Goal: Communication & Community: Ask a question

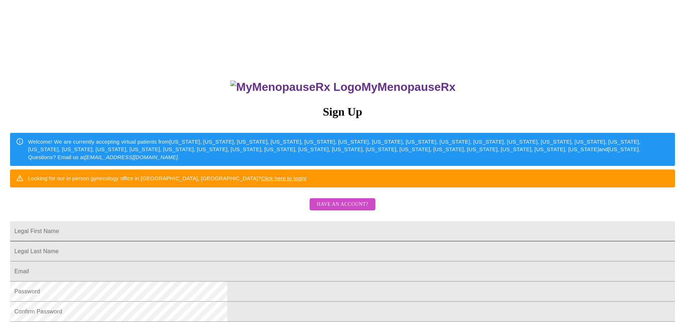
click at [284, 242] on input "Legal First Name" at bounding box center [342, 231] width 665 height 20
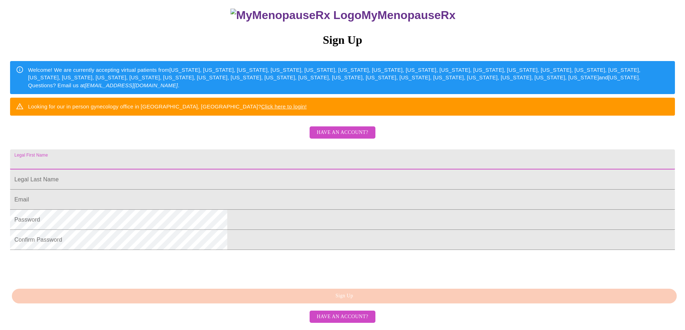
click at [331, 137] on span "Have an account?" at bounding box center [342, 132] width 51 height 9
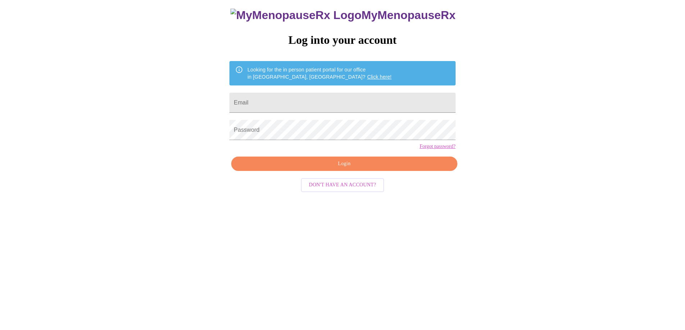
scroll to position [7, 0]
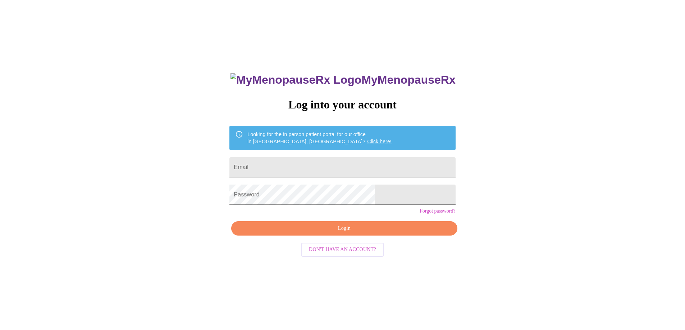
click at [335, 165] on input "Email" at bounding box center [342, 167] width 226 height 20
type input "[EMAIL_ADDRESS][DOMAIN_NAME]"
click at [346, 233] on span "Login" at bounding box center [343, 228] width 209 height 9
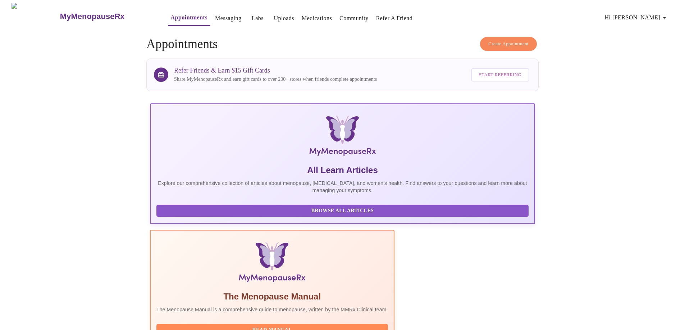
click at [215, 15] on link "Messaging" at bounding box center [228, 18] width 26 height 10
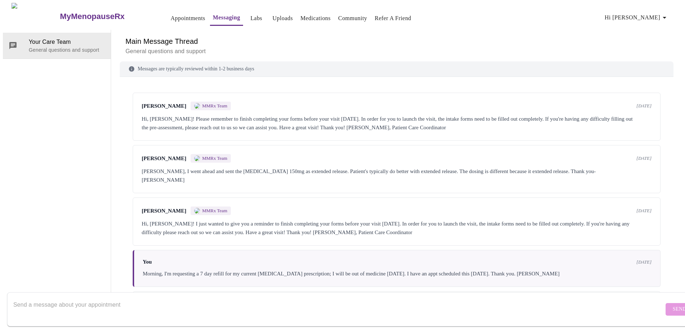
scroll to position [197, 0]
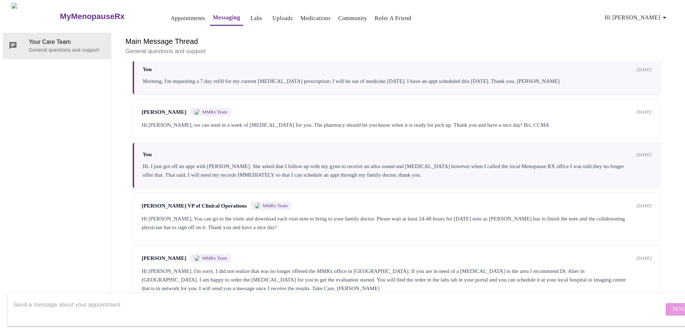
click at [73, 305] on textarea "Send a message about your appointment" at bounding box center [338, 309] width 650 height 23
type textarea "I"
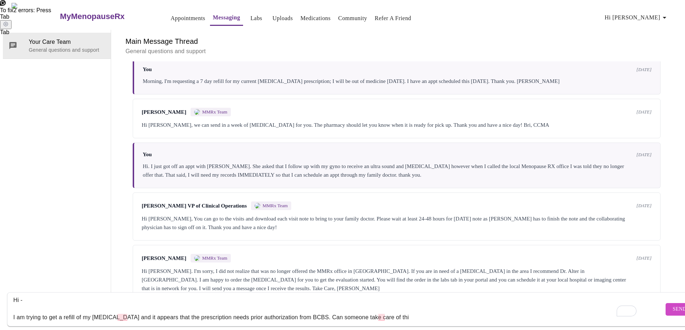
click at [305, 312] on textarea "Hi - I am trying to get a refill of my [MEDICAL_DATA] and it appears that the p…" at bounding box center [338, 309] width 650 height 23
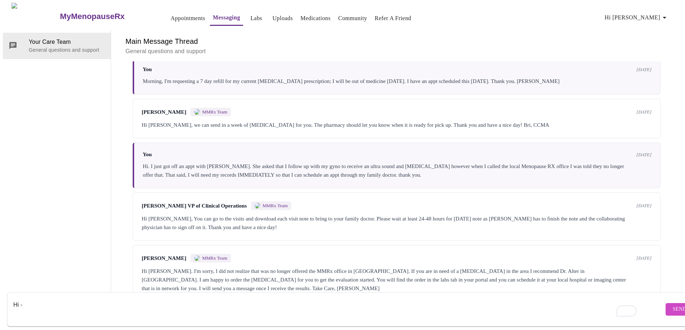
drag, startPoint x: 24, startPoint y: 312, endPoint x: 8, endPoint y: 278, distance: 37.6
click at [4, 287] on div "MyMenopauseRx Appointments Messaging Labs Uploads Medications Community Refer a…" at bounding box center [342, 152] width 679 height 299
type textarea "\"
